Goal: Communication & Community: Answer question/provide support

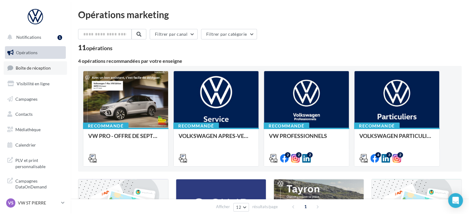
click at [37, 67] on span "Boîte de réception" at bounding box center [33, 67] width 35 height 5
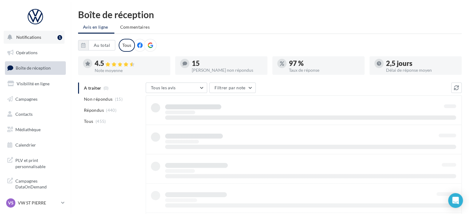
click at [52, 36] on button "Notifications 1" at bounding box center [34, 37] width 61 height 13
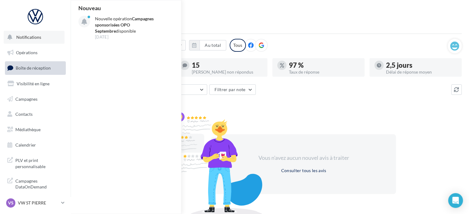
click at [52, 36] on button "Notifications Nouveau Nouvelle opération Campagnes sponsorisées OPO Septembre d…" at bounding box center [34, 37] width 61 height 13
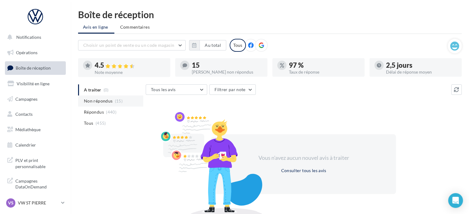
click at [100, 97] on li "Non répondus (15)" at bounding box center [110, 100] width 65 height 11
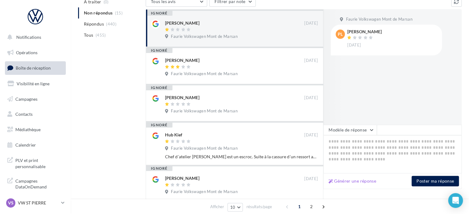
scroll to position [92, 0]
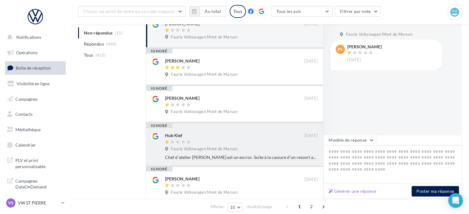
click at [220, 136] on div "Hub Kief" at bounding box center [234, 135] width 139 height 6
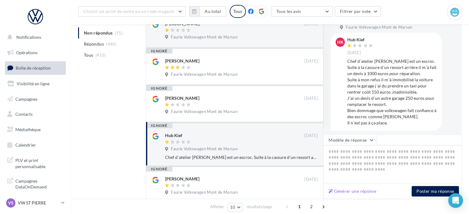
scroll to position [11, 0]
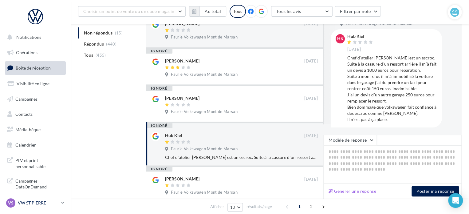
click at [48, 201] on p "VW ST PIERRE" at bounding box center [38, 202] width 41 height 6
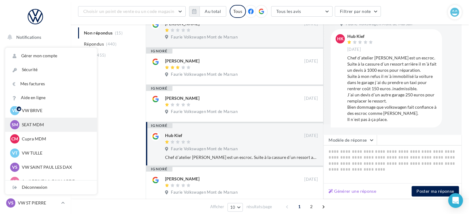
scroll to position [31, 0]
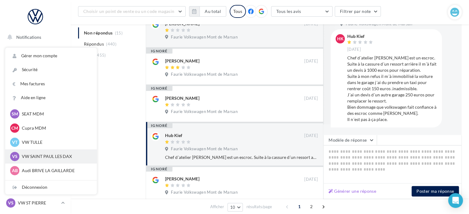
click at [44, 155] on p "VW SAINT PAUL LES DAX" at bounding box center [56, 156] width 68 height 6
